Goal: Navigation & Orientation: Find specific page/section

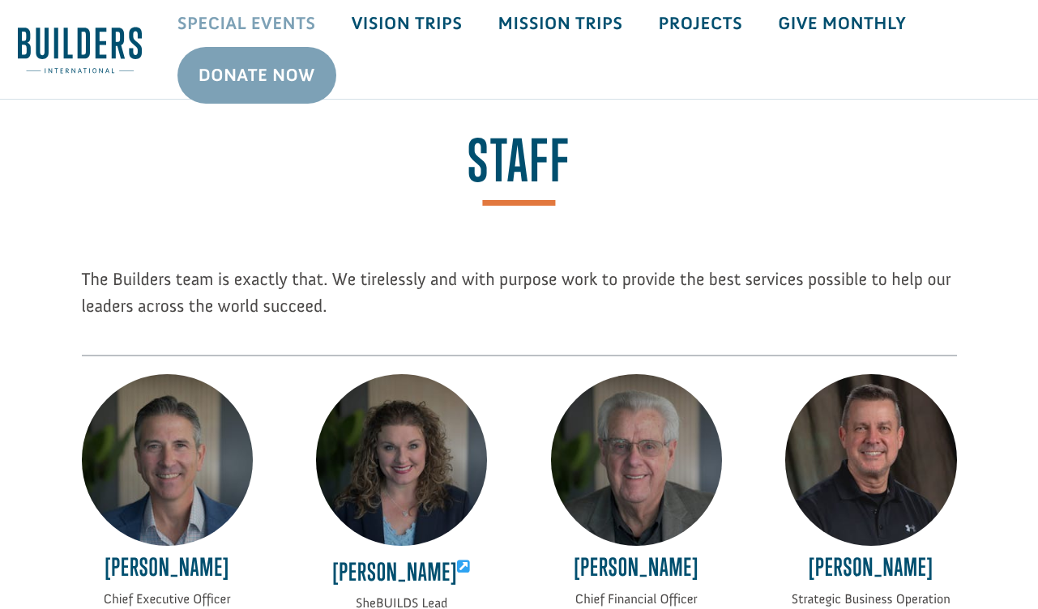
click at [211, 25] on link "Special Events" at bounding box center [247, 23] width 174 height 47
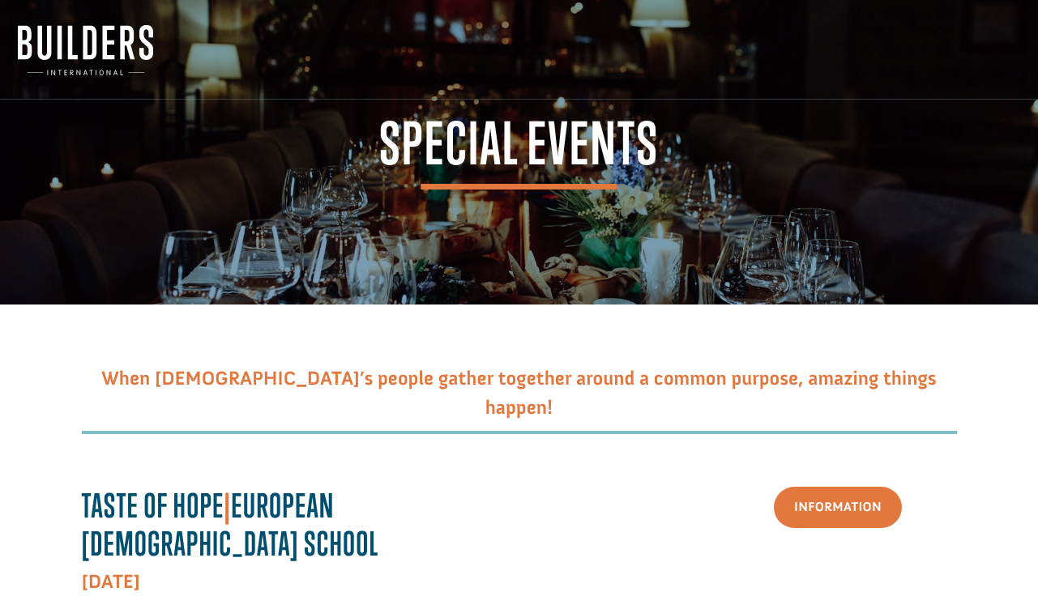
click at [100, 48] on img at bounding box center [85, 50] width 135 height 50
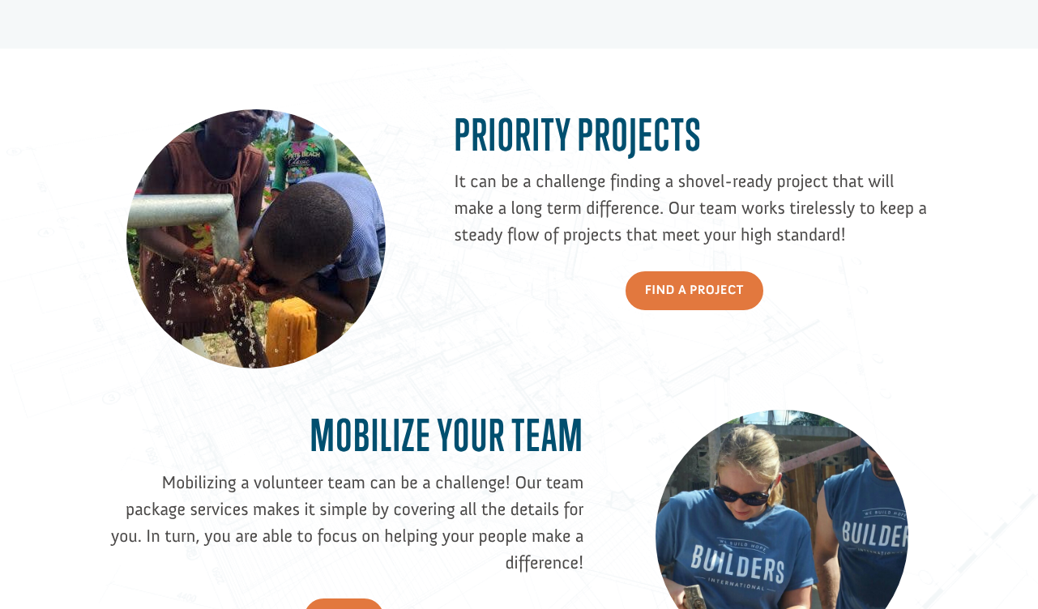
scroll to position [1454, 0]
